Goal: Register for event/course

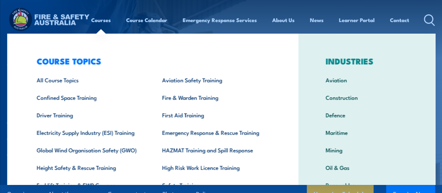
click at [319, 23] on div "Courses Course Calendar Emergency Response Services Services Overview Emergency…" at bounding box center [221, 20] width 428 height 28
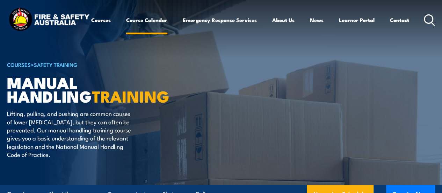
click at [126, 28] on link "Course Calendar" at bounding box center [146, 20] width 41 height 17
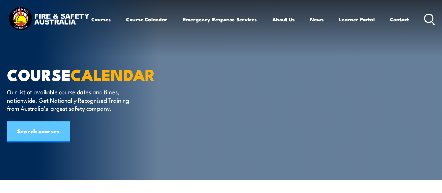
click at [62, 134] on link "Search courses" at bounding box center [38, 131] width 63 height 21
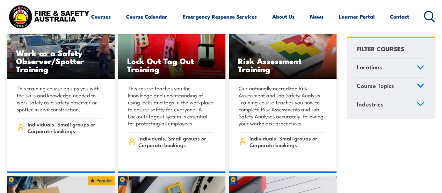
scroll to position [6989, 0]
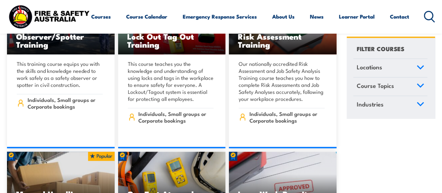
click at [43, 151] on img at bounding box center [61, 181] width 108 height 60
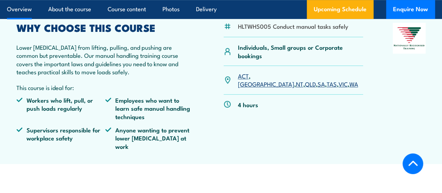
scroll to position [210, 0]
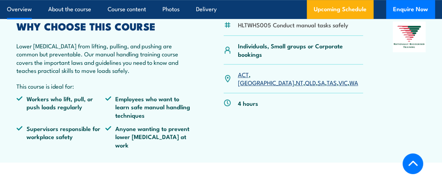
click at [339, 86] on link "VIC" at bounding box center [343, 82] width 9 height 8
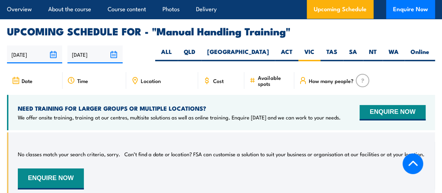
scroll to position [1066, 0]
